Goal: Find specific page/section: Find specific page/section

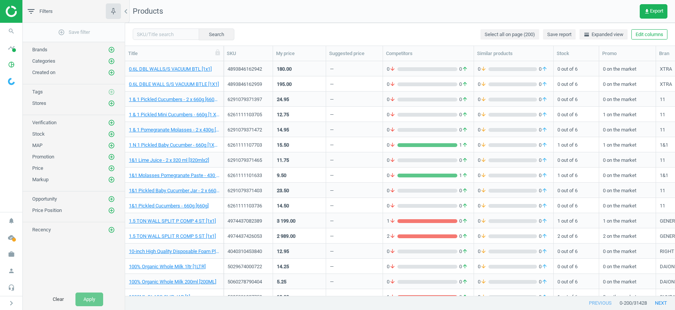
scroll to position [235, 550]
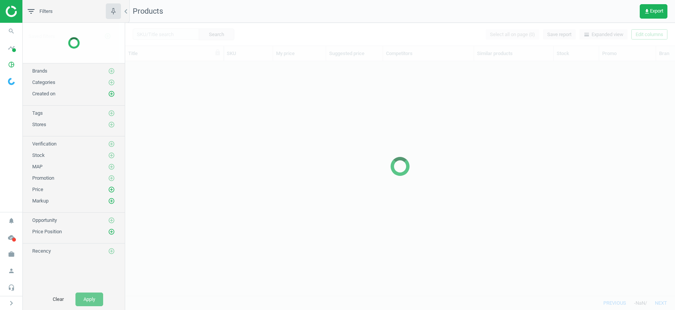
scroll to position [235, 550]
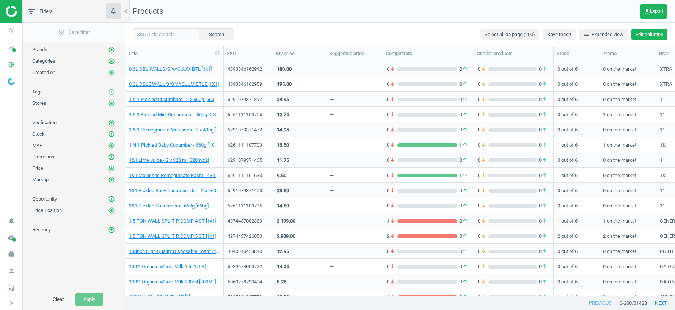
click at [655, 33] on button "Edit columns" at bounding box center [650, 34] width 36 height 11
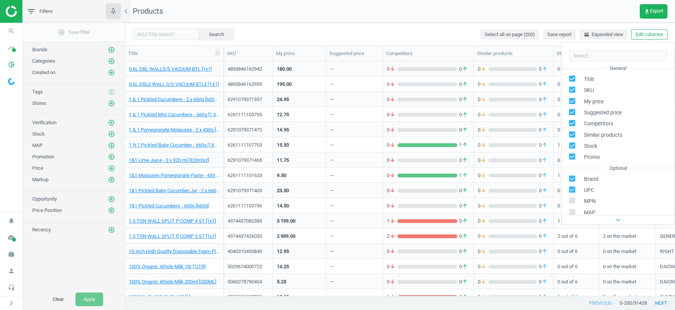
scroll to position [103, 0]
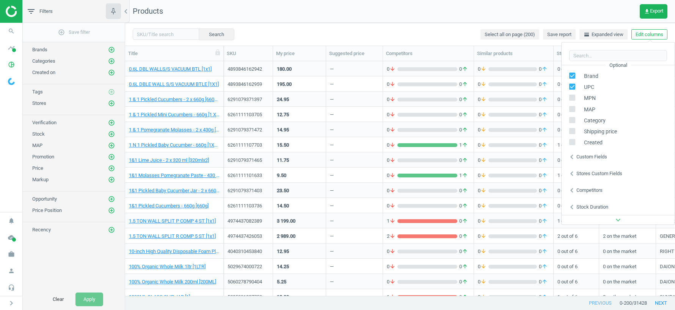
click at [598, 155] on div "Custom fields" at bounding box center [592, 156] width 31 height 7
click at [436, 129] on input "checkbox" at bounding box center [437, 128] width 5 height 5
checkbox input "true"
click at [437, 151] on input "checkbox" at bounding box center [437, 150] width 5 height 5
checkbox input "true"
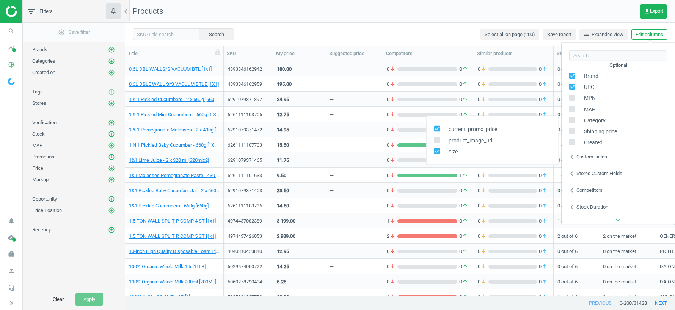
click at [603, 13] on nav "Products get_app Export" at bounding box center [400, 11] width 550 height 23
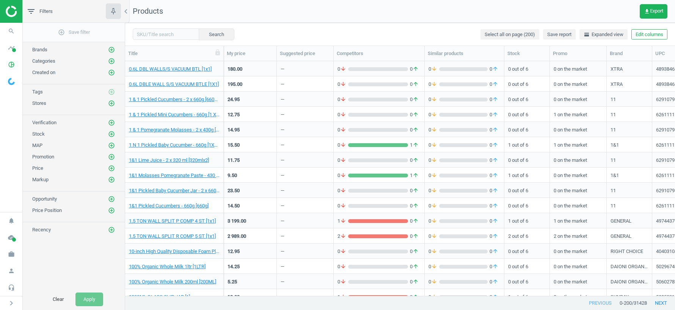
scroll to position [0, 170]
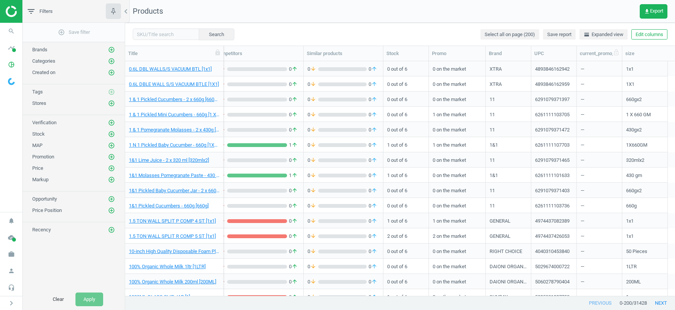
click at [588, 52] on div "current_promo_price" at bounding box center [599, 53] width 39 height 7
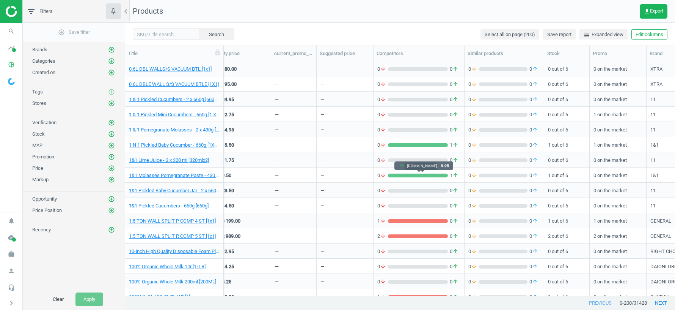
scroll to position [0, 0]
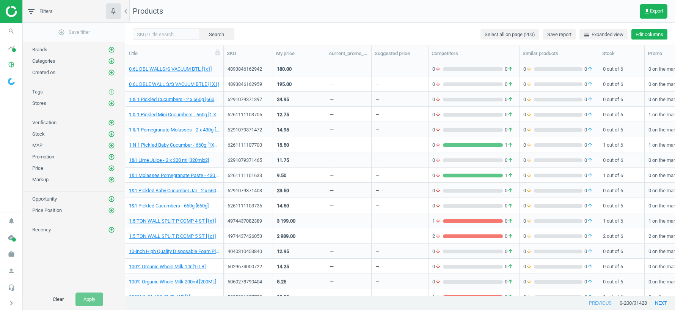
click at [649, 35] on button "Edit columns" at bounding box center [650, 34] width 36 height 11
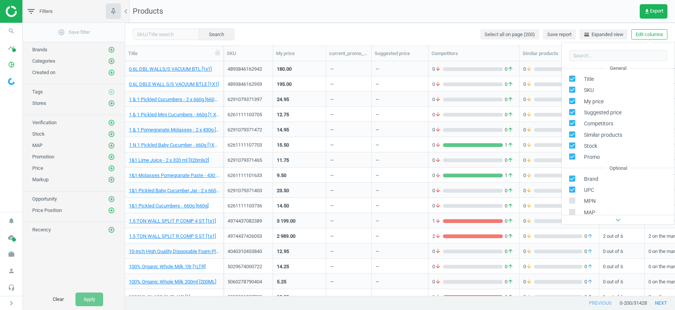
click at [412, 15] on nav "Products get_app Export" at bounding box center [400, 11] width 550 height 23
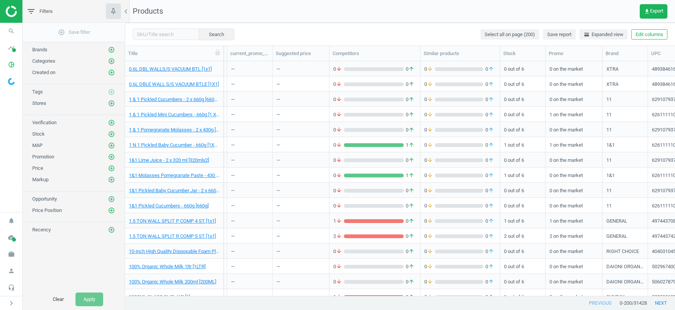
scroll to position [0, 170]
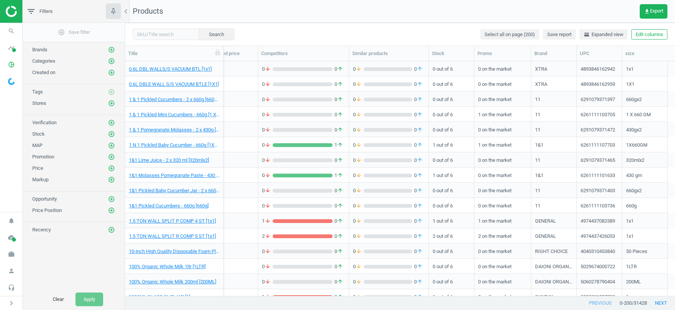
click at [501, 116] on div "1 on the market" at bounding box center [502, 113] width 49 height 13
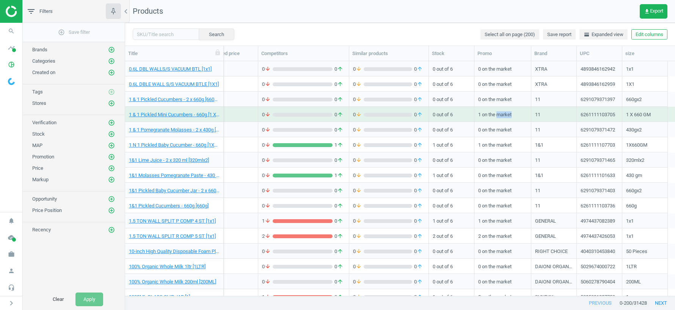
click at [501, 116] on div "1 on the market" at bounding box center [502, 113] width 49 height 13
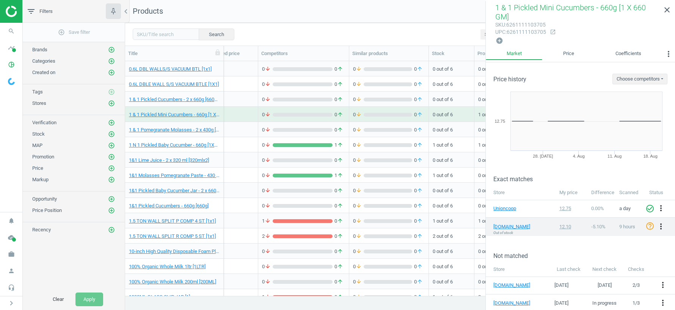
scroll to position [54, 0]
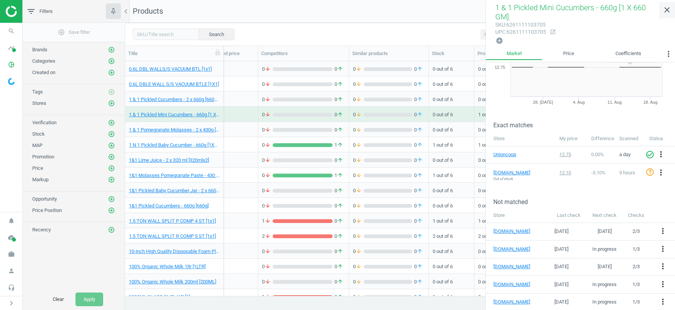
click at [669, 13] on icon "close" at bounding box center [667, 9] width 9 height 9
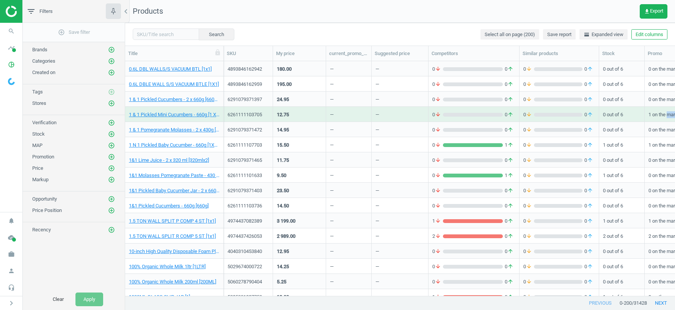
scroll to position [0, 0]
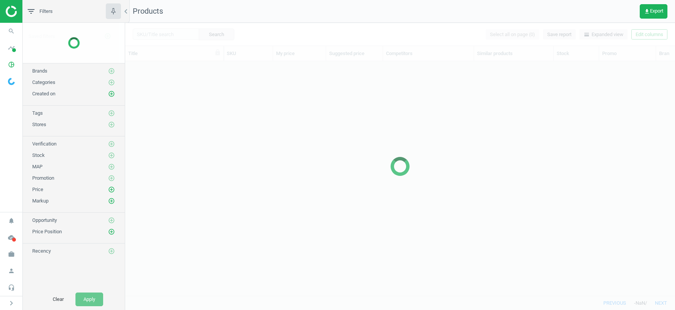
scroll to position [235, 550]
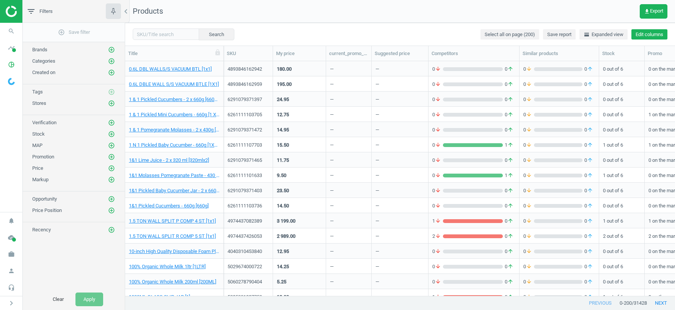
click at [641, 35] on button "Edit columns" at bounding box center [650, 34] width 36 height 11
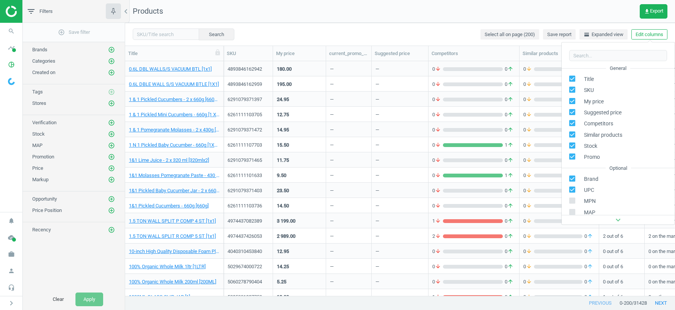
click at [603, 113] on span "Suggested price" at bounding box center [601, 112] width 41 height 7
click at [573, 113] on input "checkbox" at bounding box center [572, 111] width 5 height 5
checkbox input "false"
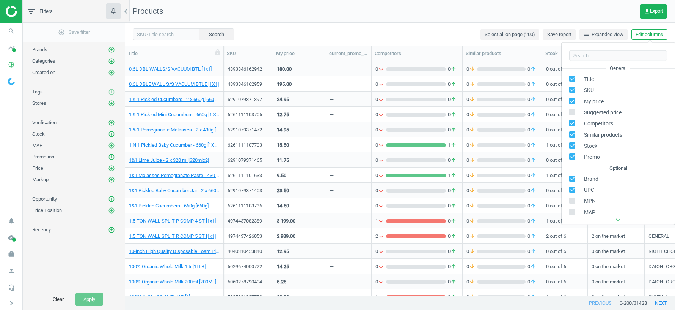
click at [571, 134] on input "checkbox" at bounding box center [572, 134] width 5 height 5
checkbox input "false"
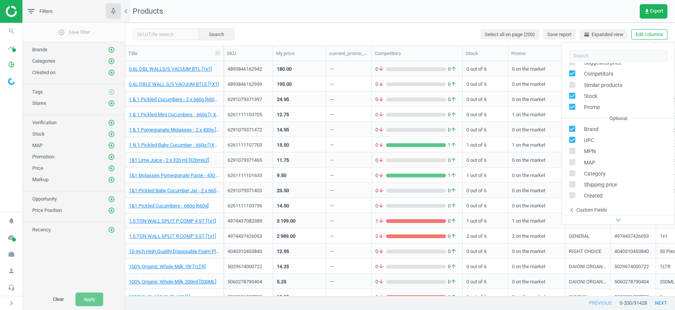
scroll to position [103, 0]
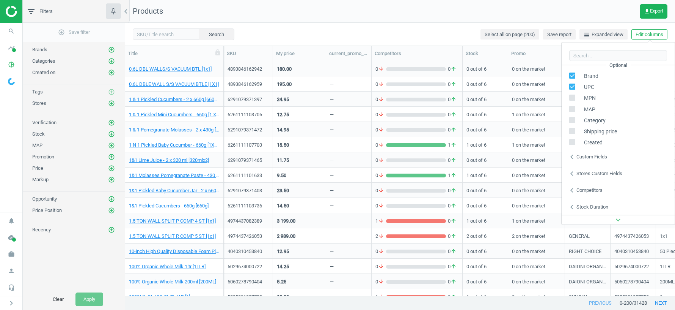
click at [580, 173] on div "Stores custom fields" at bounding box center [600, 173] width 46 height 7
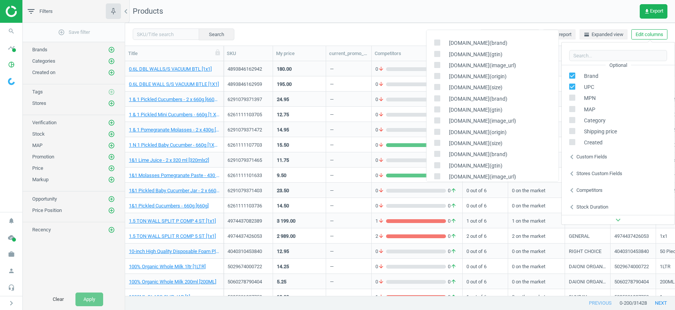
click at [579, 192] on div "Competitors" at bounding box center [590, 190] width 26 height 7
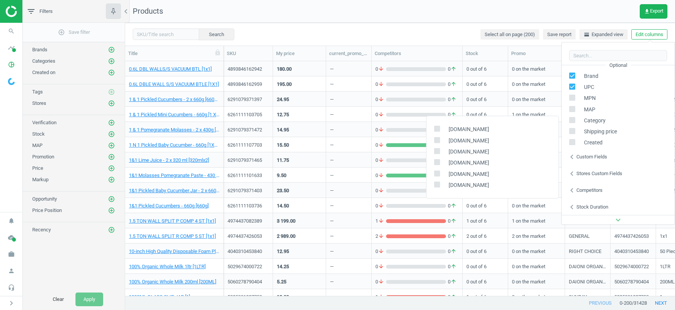
click at [571, 8] on nav "Products get_app Export" at bounding box center [400, 11] width 550 height 23
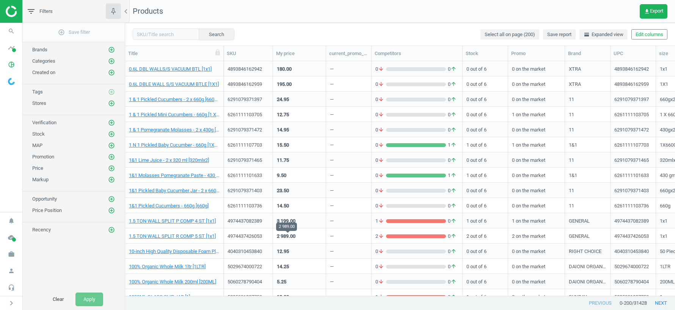
click at [287, 235] on div "2 989.00" at bounding box center [286, 236] width 19 height 7
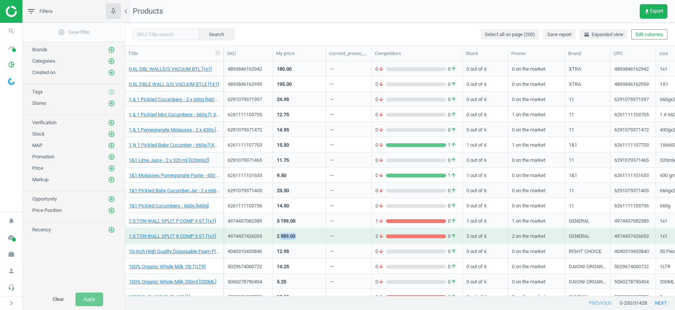
click at [287, 235] on div "2 989.00" at bounding box center [286, 236] width 19 height 7
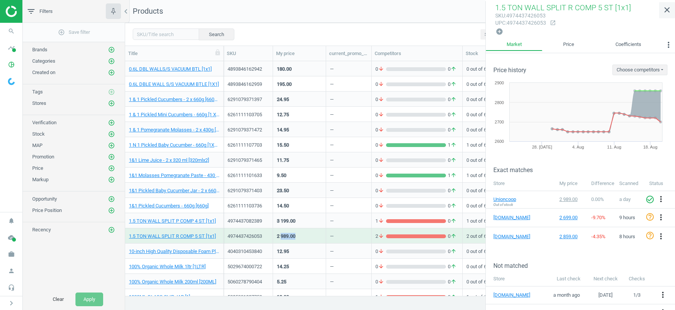
click at [668, 14] on icon "close" at bounding box center [667, 9] width 9 height 9
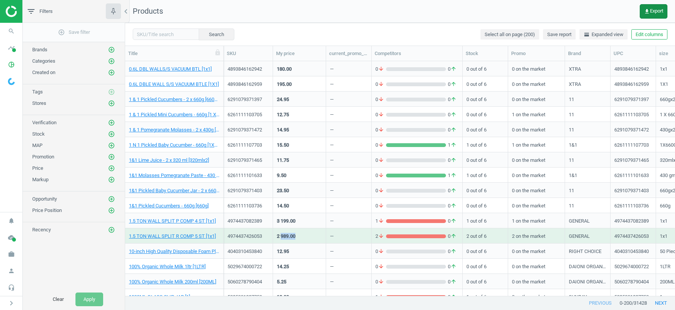
click at [651, 11] on span "get_app Export" at bounding box center [653, 11] width 19 height 6
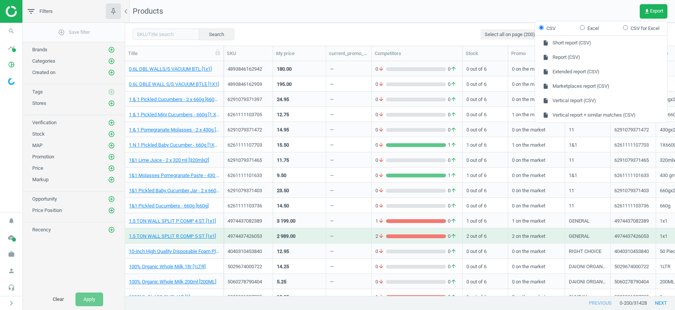
click at [521, 0] on nav "Products get_app Export" at bounding box center [400, 11] width 550 height 23
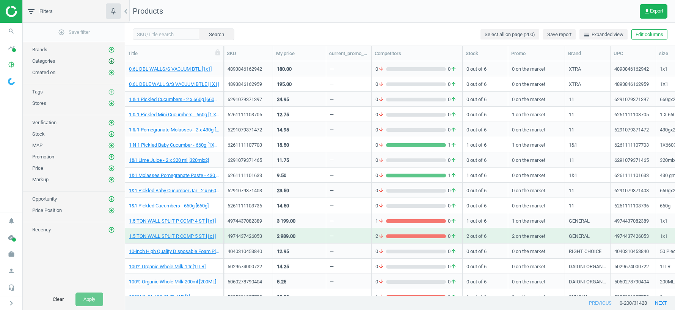
click at [110, 61] on icon "add_circle_outline" at bounding box center [111, 61] width 7 height 7
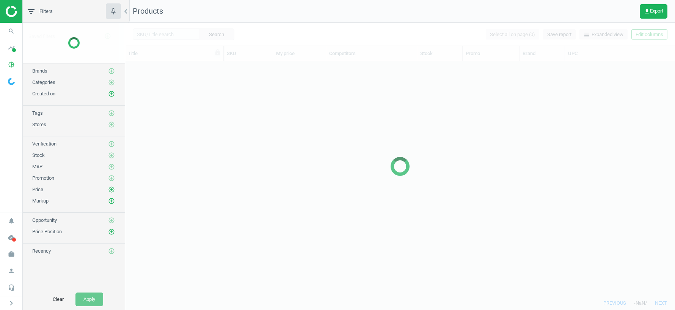
scroll to position [235, 550]
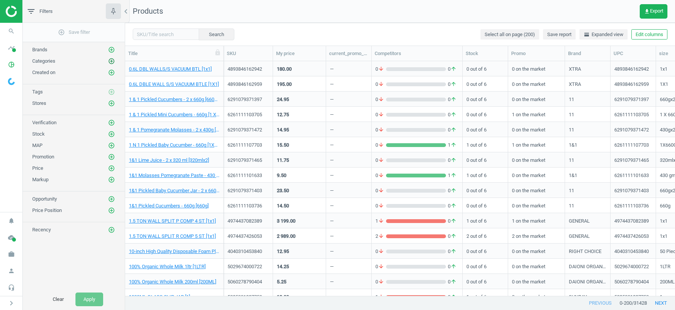
click at [111, 58] on icon "add_circle_outline" at bounding box center [111, 61] width 7 height 7
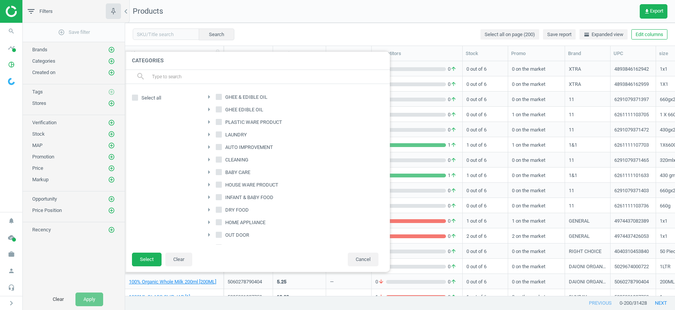
scroll to position [0, 0]
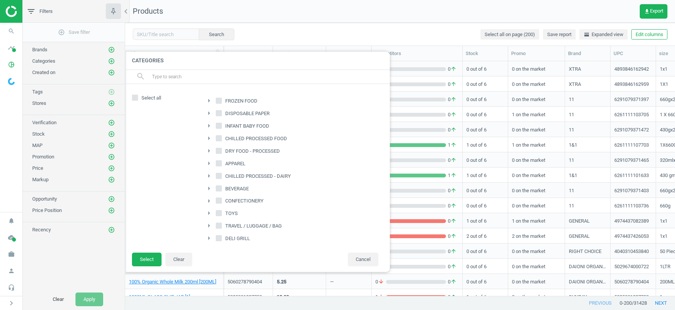
click at [416, 28] on div at bounding box center [462, 155] width 675 height 310
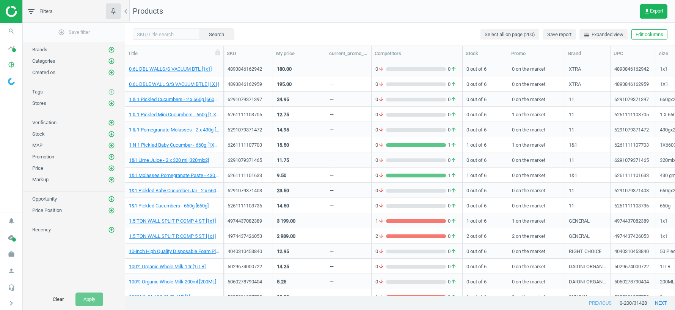
click at [289, 188] on div "23.50" at bounding box center [283, 190] width 12 height 7
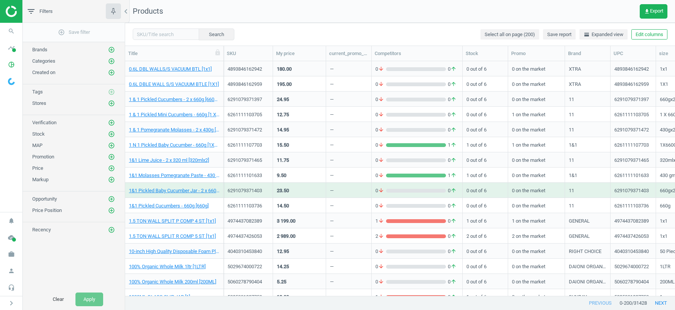
click at [289, 188] on div "23.50" at bounding box center [283, 190] width 12 height 7
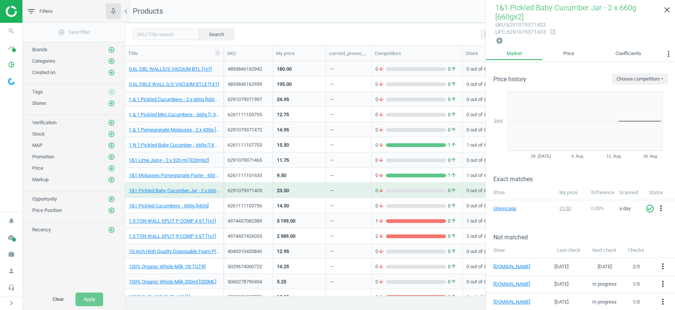
click at [335, 233] on div "—" at bounding box center [349, 235] width 38 height 13
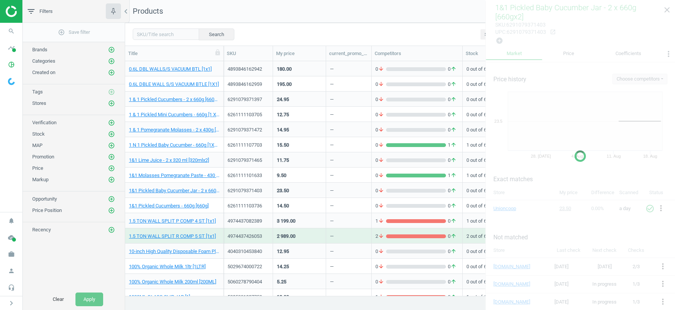
click at [335, 233] on div "—" at bounding box center [349, 235] width 38 height 13
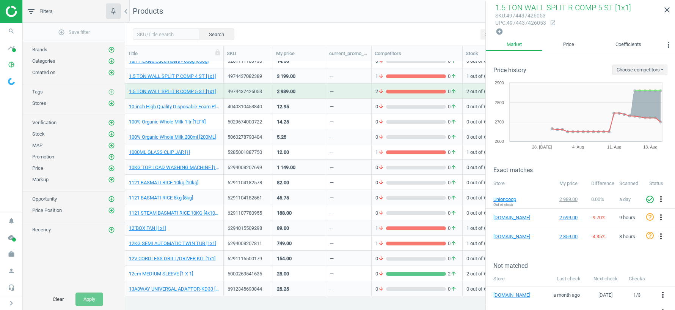
scroll to position [236, 0]
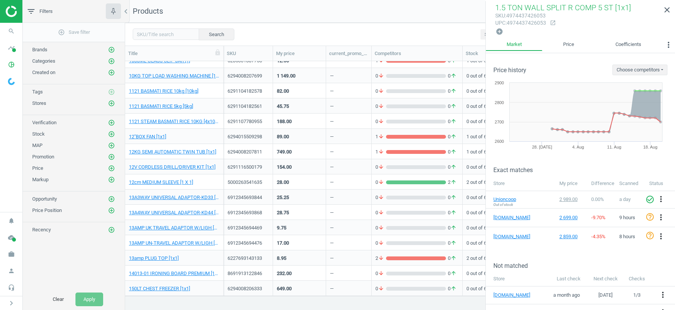
click at [340, 257] on div "—" at bounding box center [349, 257] width 38 height 13
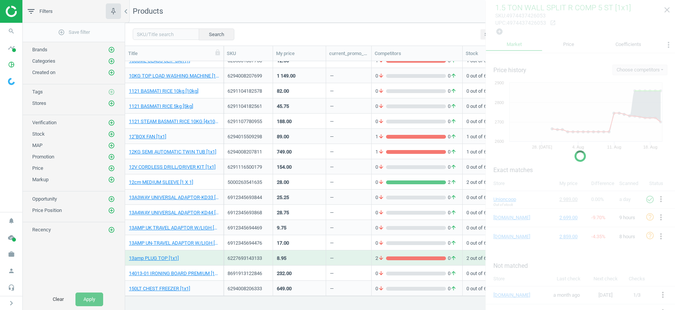
click at [340, 257] on div "—" at bounding box center [349, 257] width 38 height 13
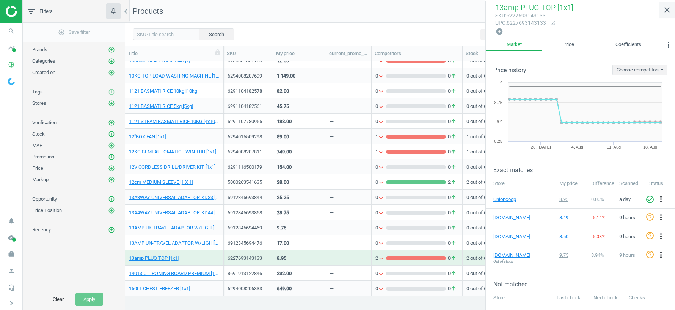
click at [667, 8] on icon "close" at bounding box center [667, 9] width 9 height 9
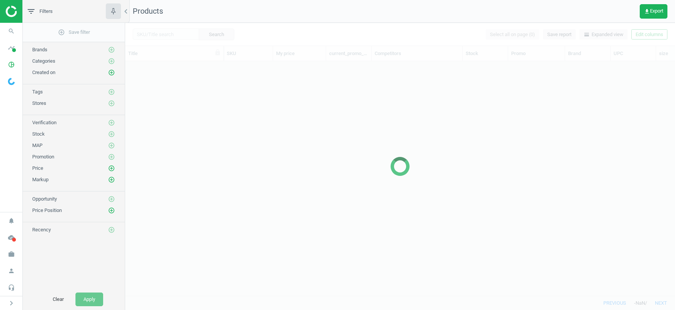
scroll to position [235, 550]
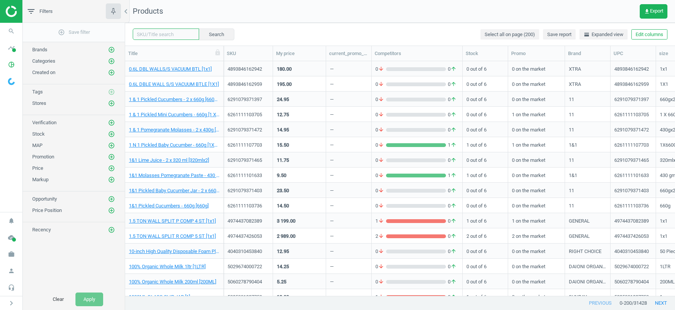
click at [158, 36] on input "text" at bounding box center [166, 33] width 66 height 11
paste input "[US_STATE]’s Natural Pomegranate Juice - 250ml"
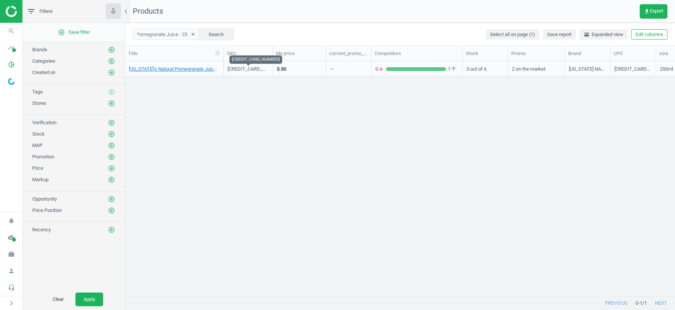
click at [259, 69] on div "[CREDIT_CARD_NUMBER]" at bounding box center [248, 69] width 41 height 7
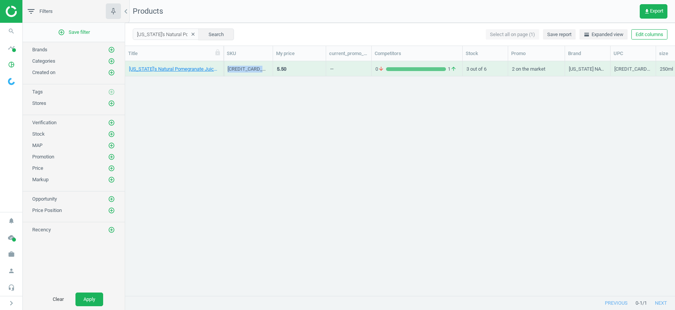
click at [259, 69] on div "[CREDIT_CARD_NUMBER]" at bounding box center [248, 69] width 41 height 7
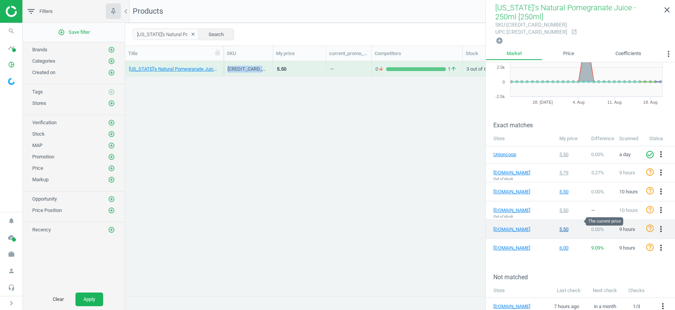
scroll to position [57, 0]
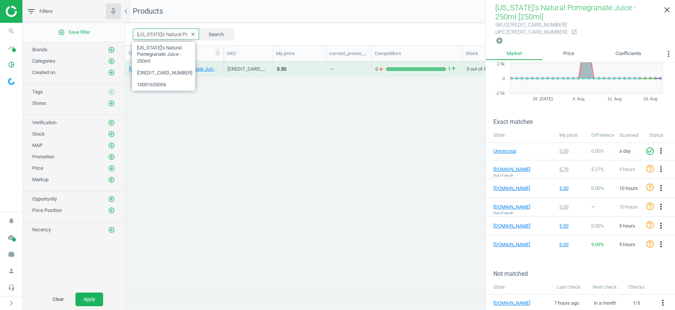
click at [154, 31] on input "[US_STATE]’s Natural Pomegranate Juice - 250ml" at bounding box center [166, 33] width 66 height 11
paste input "MUSHROOM WHITE SLICE [1X1(250gr)"
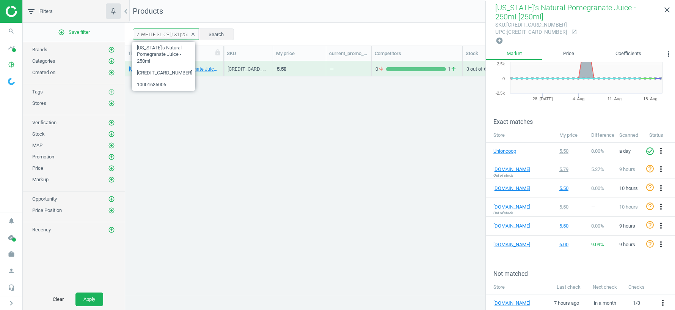
type input "MUSHROOM WHITE SLICE [1X1(250gr)"
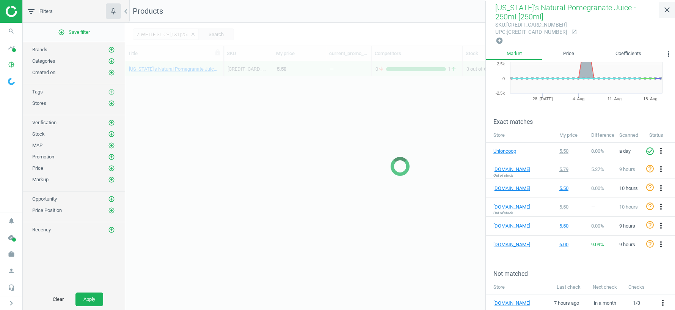
click at [667, 10] on icon "close" at bounding box center [667, 9] width 9 height 9
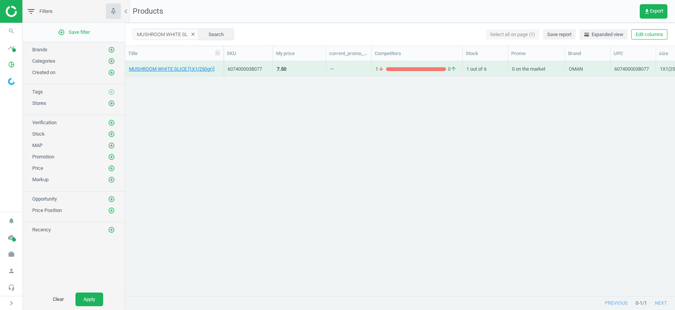
click at [343, 71] on div "—" at bounding box center [349, 68] width 38 height 13
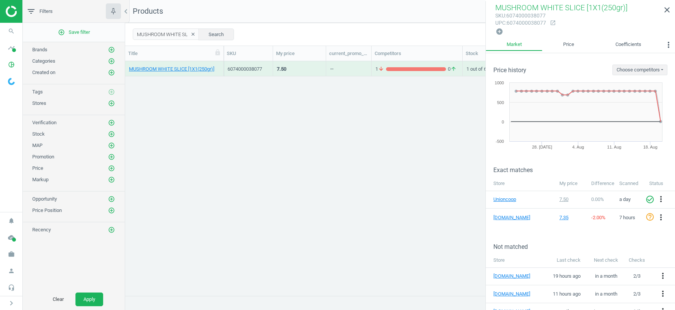
scroll to position [45, 0]
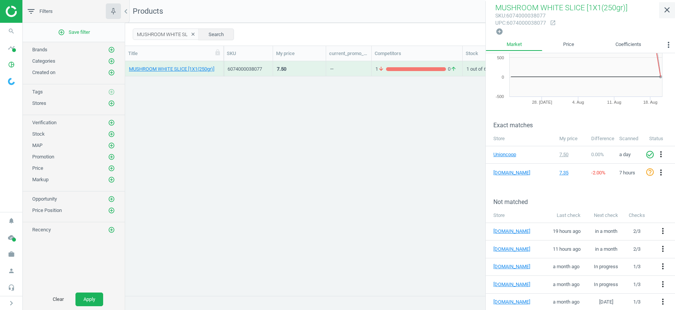
click at [667, 10] on icon "close" at bounding box center [667, 9] width 9 height 9
